Goal: Find specific page/section: Find specific page/section

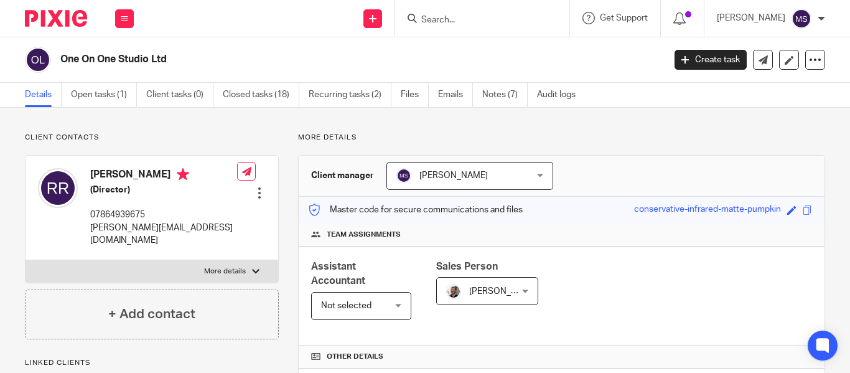
scroll to position [522, 0]
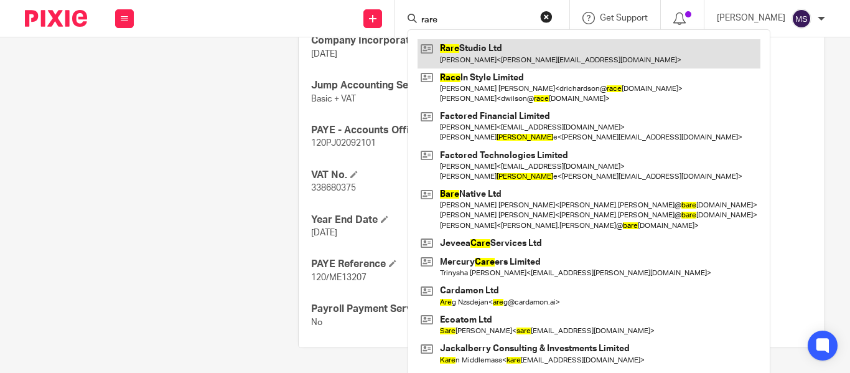
type input "rare"
click at [494, 52] on link at bounding box center [589, 53] width 343 height 29
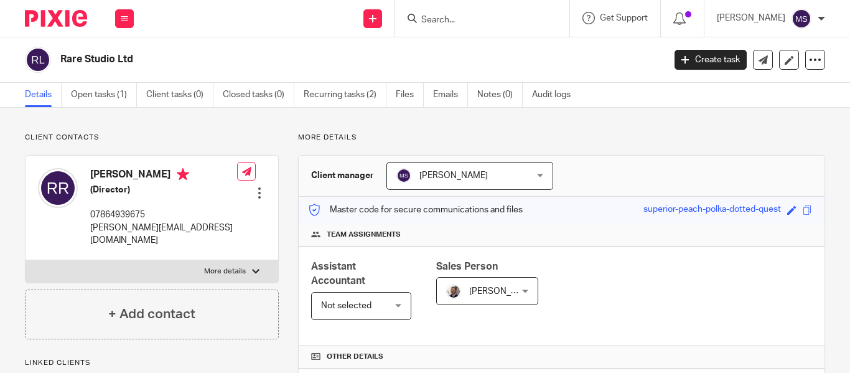
click at [111, 62] on h2 "Rare Studio Ltd" at bounding box center [298, 59] width 477 height 13
copy main "Rare Studio Ltd Create task Update from Companies House Export data Merge Archi…"
